Goal: Information Seeking & Learning: Check status

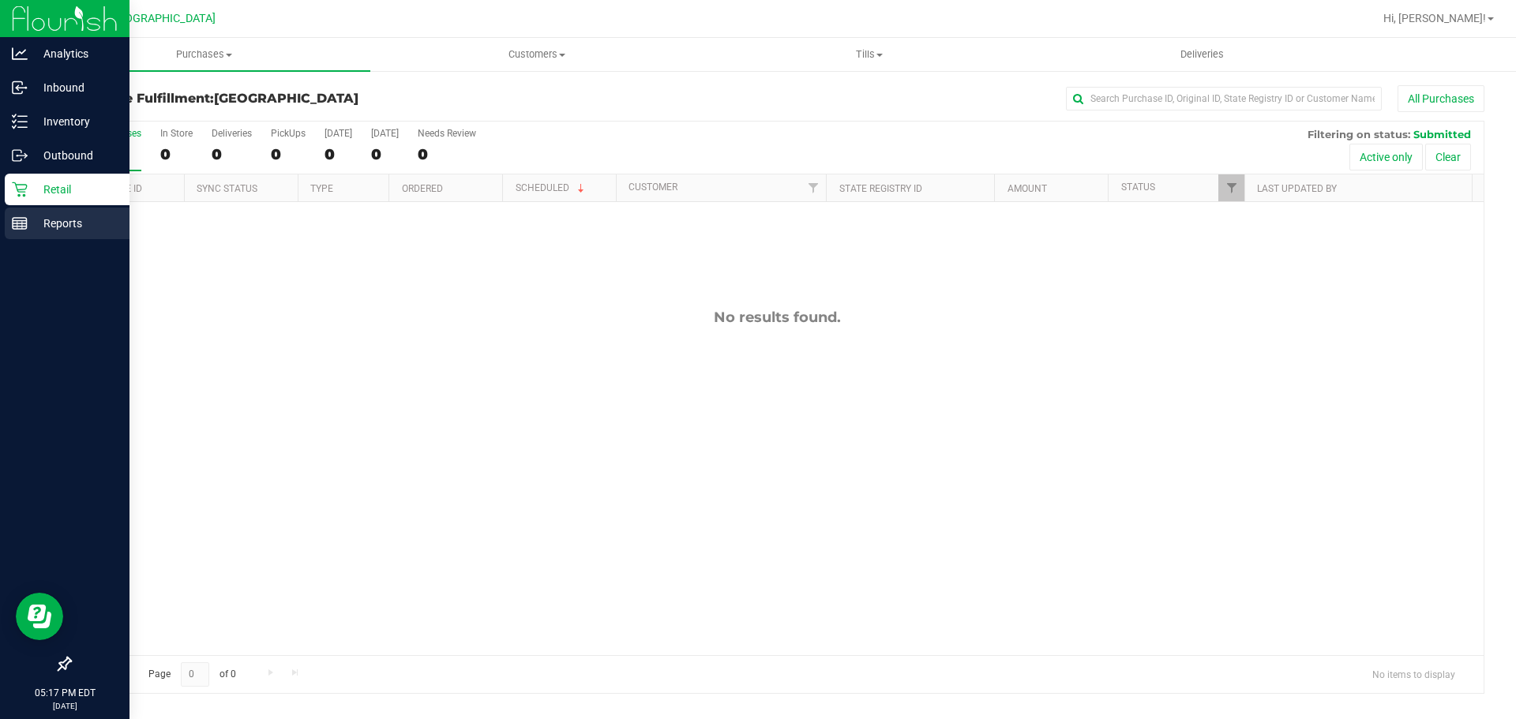
click at [28, 216] on p "Reports" at bounding box center [75, 223] width 95 height 19
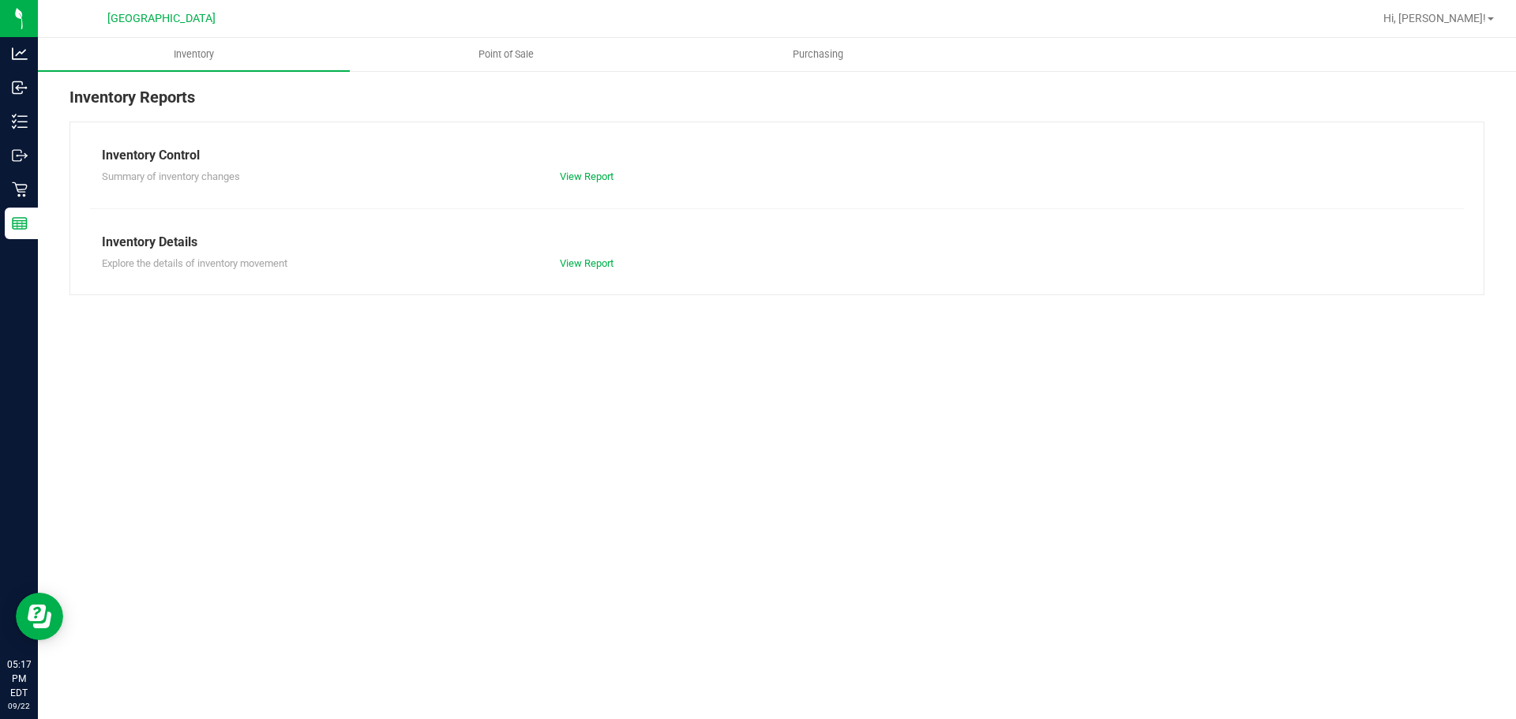
click at [479, 72] on div "Inventory Reports Inventory Control Summary of inventory changes View Report In…" at bounding box center [777, 190] width 1478 height 242
click at [489, 58] on span "Point of Sale" at bounding box center [506, 54] width 98 height 14
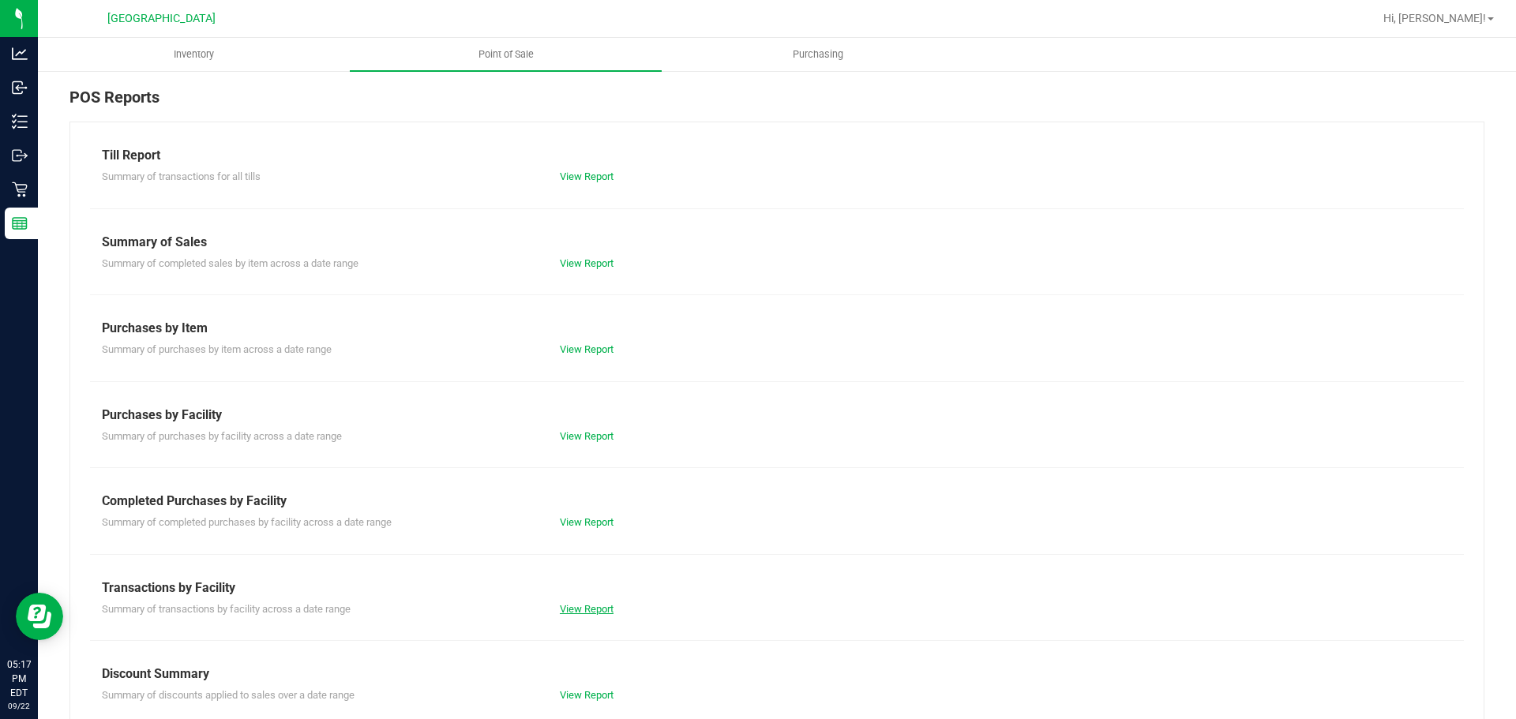
click at [591, 603] on link "View Report" at bounding box center [587, 609] width 54 height 12
